Goal: Communication & Community: Answer question/provide support

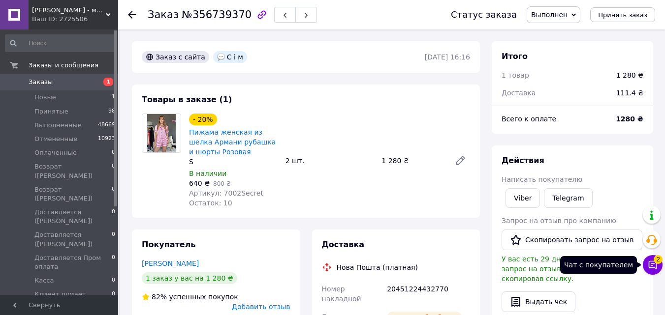
click at [653, 268] on icon at bounding box center [652, 265] width 8 height 8
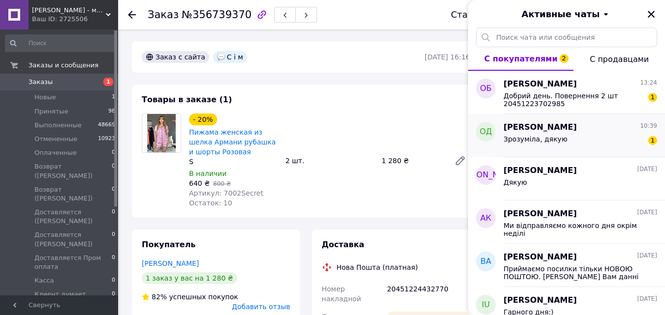
click at [576, 136] on div "Зрозуміла, дякую 1" at bounding box center [579, 141] width 153 height 16
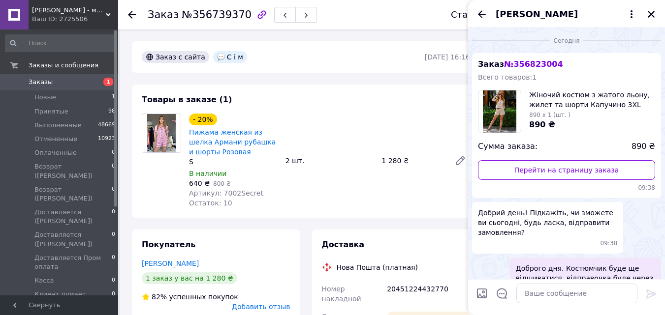
scroll to position [78, 0]
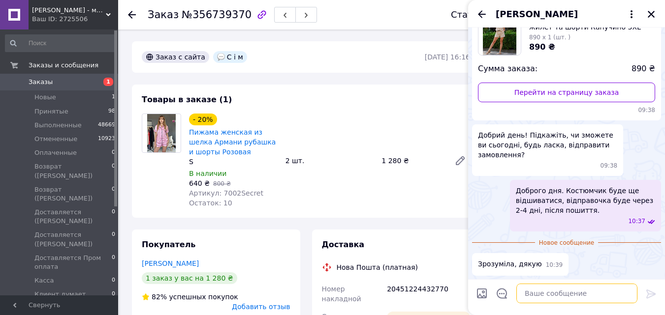
click at [575, 295] on textarea at bounding box center [576, 294] width 121 height 20
type textarea "Гарного дня"
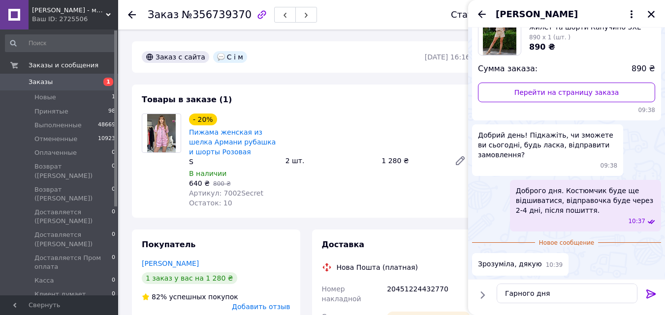
click at [649, 292] on icon at bounding box center [651, 294] width 12 height 12
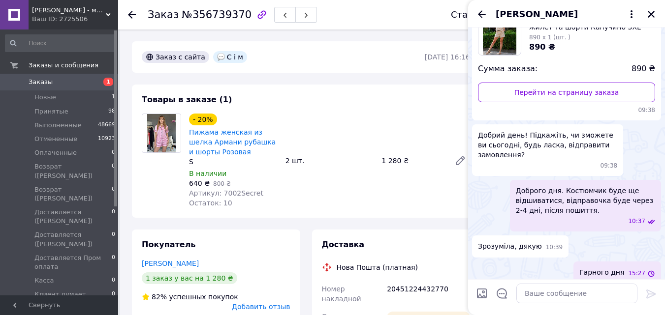
scroll to position [86, 0]
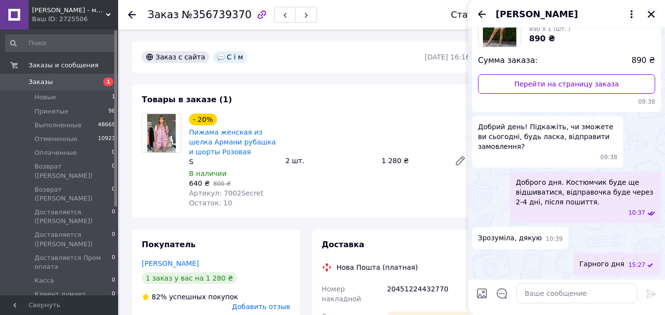
click at [654, 14] on icon "Закрыть" at bounding box center [650, 14] width 9 height 9
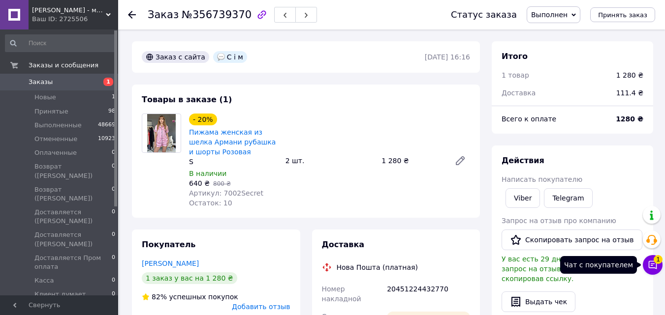
click at [650, 270] on button "Чат с покупателем 1" at bounding box center [652, 265] width 20 height 20
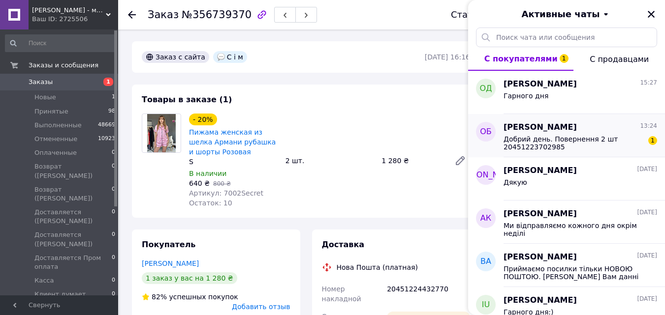
click at [570, 144] on span "Добрий день. Повернення 2 шт 20451223702985" at bounding box center [573, 143] width 140 height 16
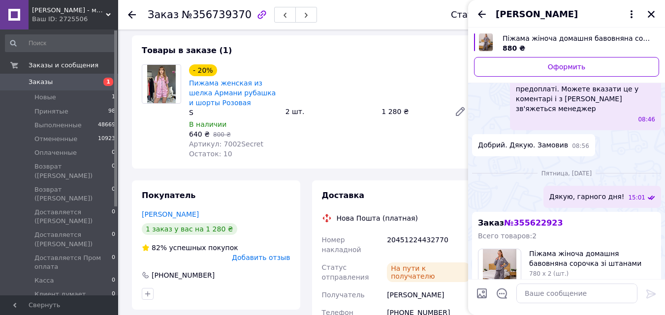
scroll to position [194, 0]
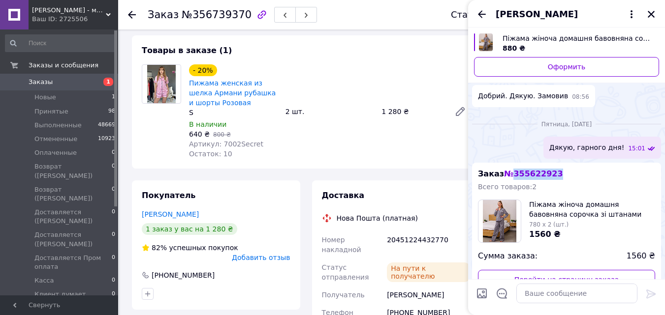
drag, startPoint x: 511, startPoint y: 154, endPoint x: 549, endPoint y: 152, distance: 38.9
click at [549, 169] on span "№ 355622923" at bounding box center [533, 173] width 59 height 9
copy span "355622923"
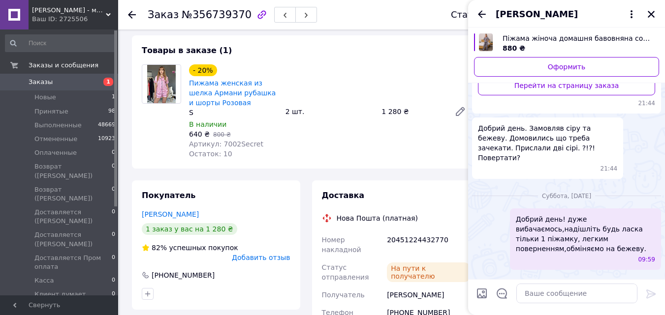
scroll to position [440, 0]
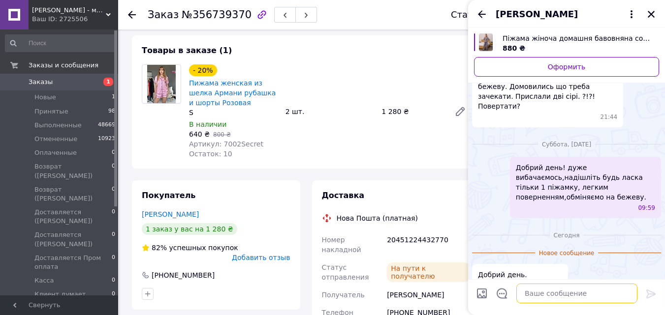
click at [554, 300] on textarea at bounding box center [576, 294] width 121 height 20
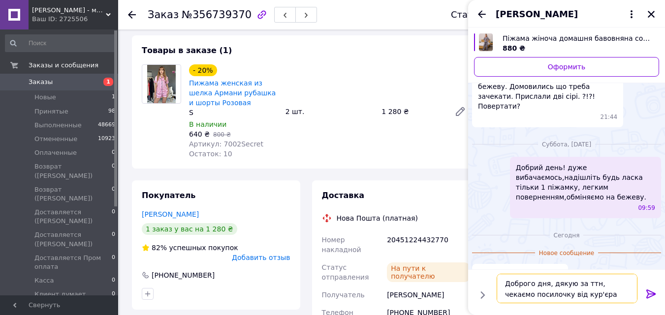
type textarea "Доброго дня, дякую за ттн, чекаємо посилочку від кур'єра"
click at [648, 293] on icon at bounding box center [650, 294] width 9 height 9
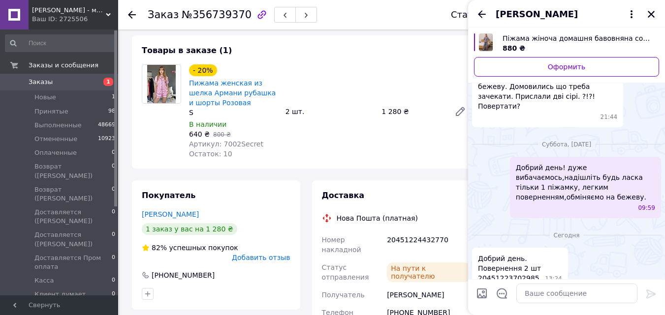
scroll to position [470, 0]
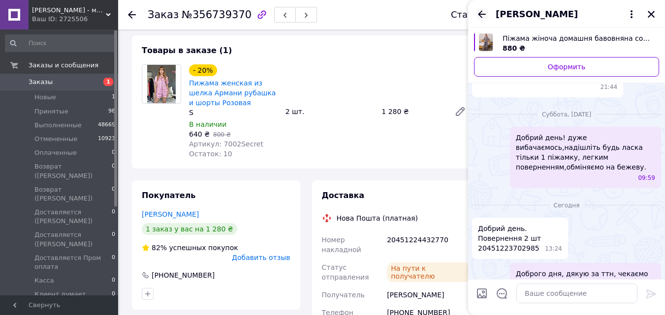
click at [479, 12] on icon "Назад" at bounding box center [482, 14] width 12 height 12
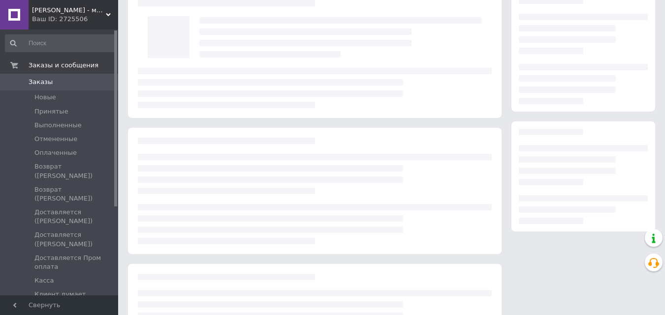
scroll to position [49, 0]
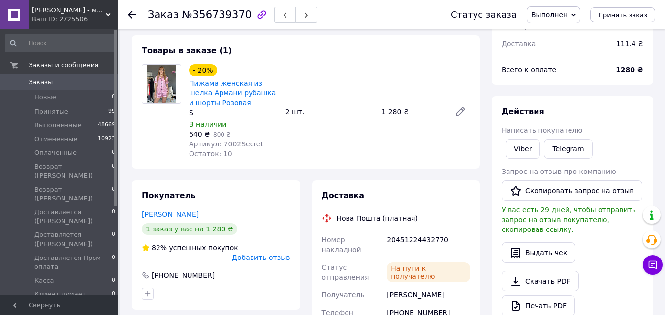
click at [132, 17] on icon at bounding box center [132, 15] width 8 height 8
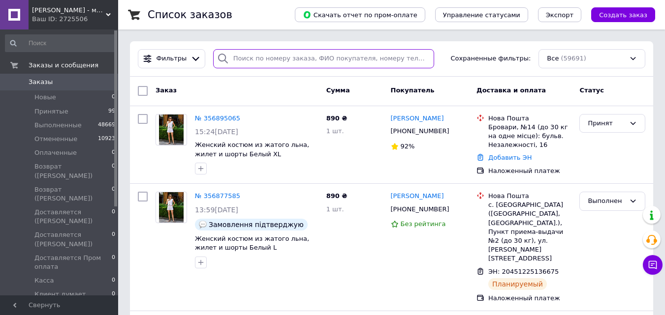
click at [235, 63] on input "search" at bounding box center [323, 58] width 221 height 19
paste input "356762709"
type input "356762709"
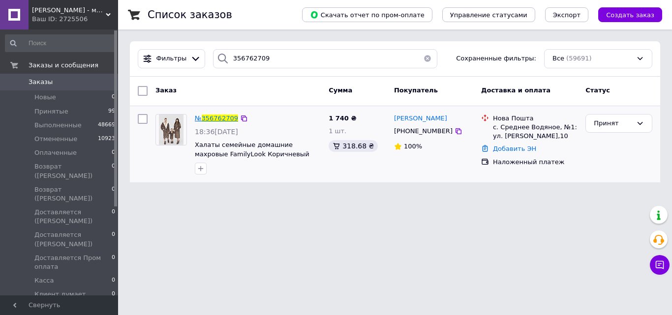
click at [213, 116] on span "356762709" at bounding box center [220, 118] width 36 height 7
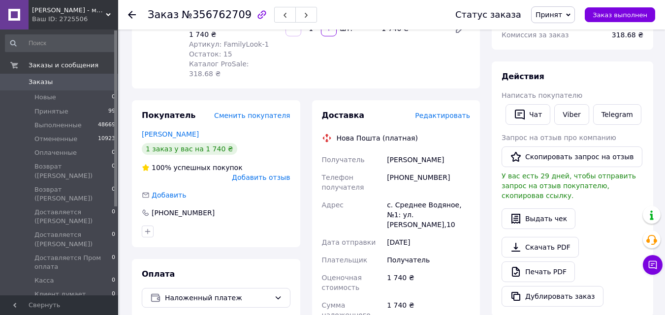
scroll to position [85, 0]
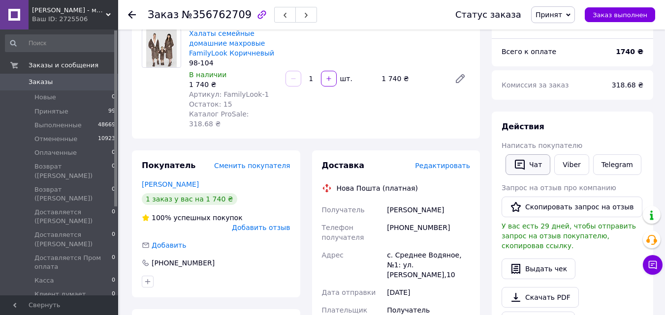
click at [529, 162] on button "Чат" at bounding box center [527, 164] width 45 height 21
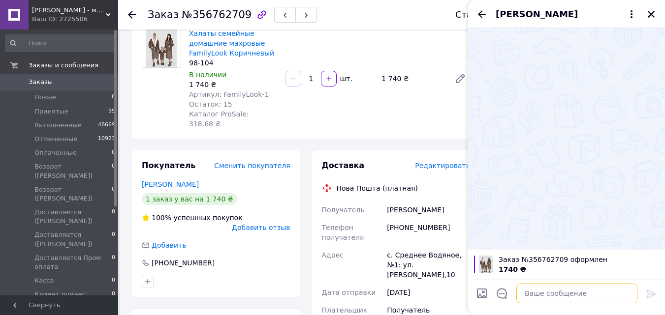
click at [553, 298] on textarea at bounding box center [576, 294] width 121 height 20
click at [551, 296] on textarea at bounding box center [576, 294] width 121 height 20
type textarea "Добрий день, ціна халатиків 2740 грн"
